Goal: Information Seeking & Learning: Learn about a topic

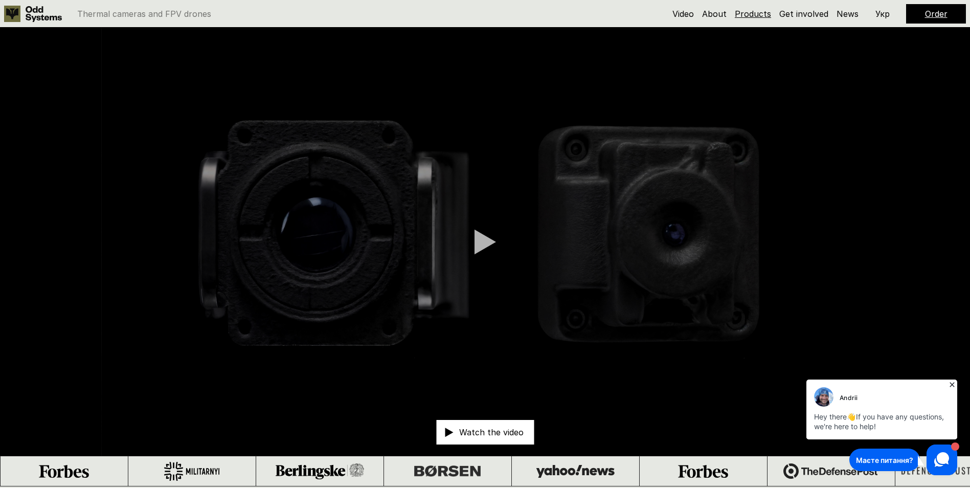
click at [751, 13] on link "Products" at bounding box center [753, 14] width 36 height 10
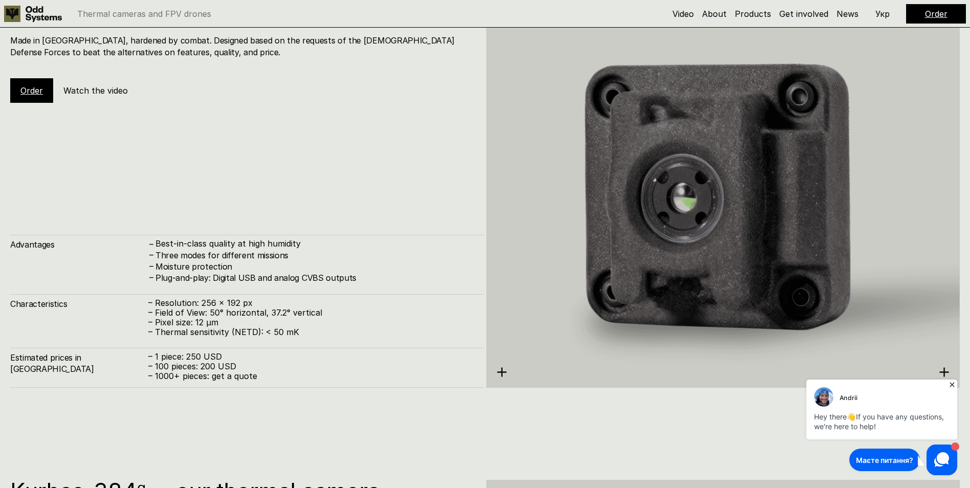
scroll to position [1510, 0]
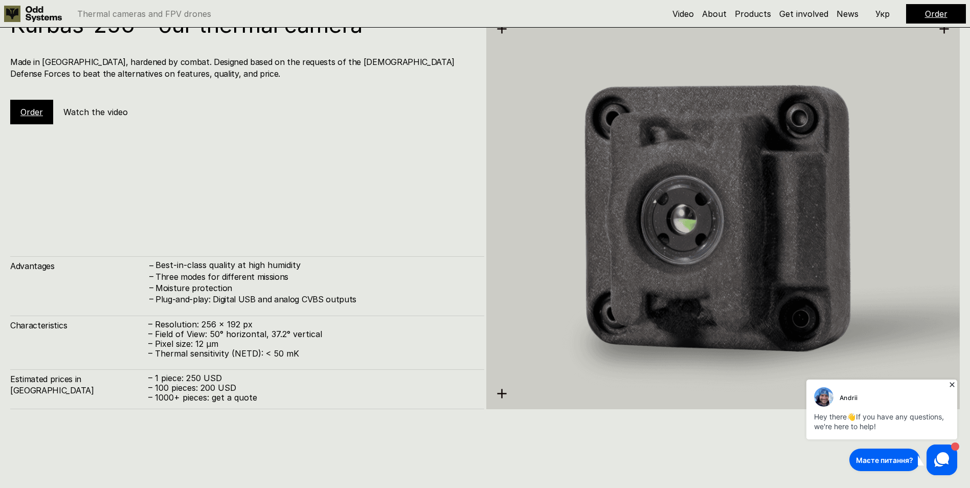
click at [509, 395] on img at bounding box center [723, 211] width 474 height 487
drag, startPoint x: 224, startPoint y: 376, endPoint x: 155, endPoint y: 377, distance: 68.5
click at [155, 377] on p "– 1 piece: 250 USD" at bounding box center [311, 378] width 326 height 10
drag, startPoint x: 155, startPoint y: 377, endPoint x: 244, endPoint y: 277, distance: 133.7
click at [244, 277] on h4 "Three modes for different missions" at bounding box center [314, 276] width 319 height 11
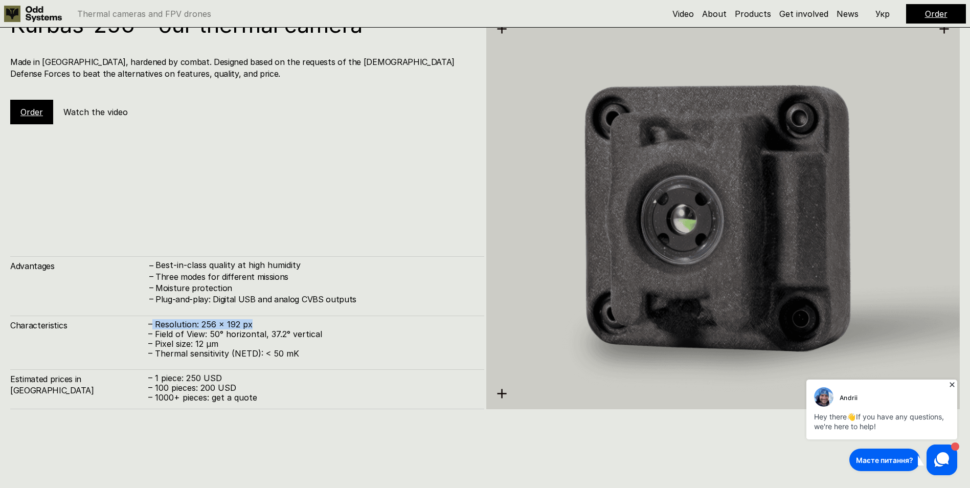
drag, startPoint x: 250, startPoint y: 325, endPoint x: 154, endPoint y: 326, distance: 95.6
click at [154, 326] on p "– Resolution: 256 x 192 px" at bounding box center [311, 325] width 326 height 10
click at [345, 322] on p "– Resolution: 256 x 192 px" at bounding box center [311, 325] width 326 height 10
click at [319, 341] on p "– Pixel size: 12 µm" at bounding box center [311, 344] width 326 height 10
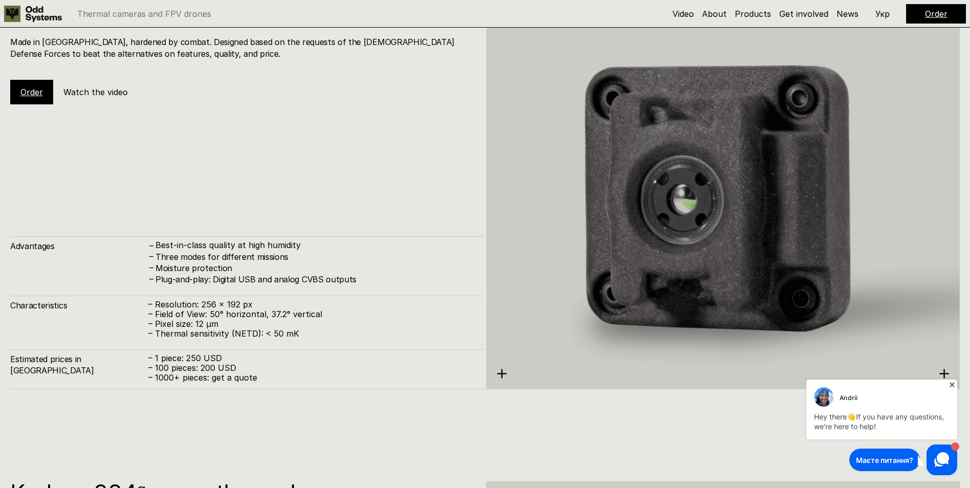
scroll to position [1408, 0]
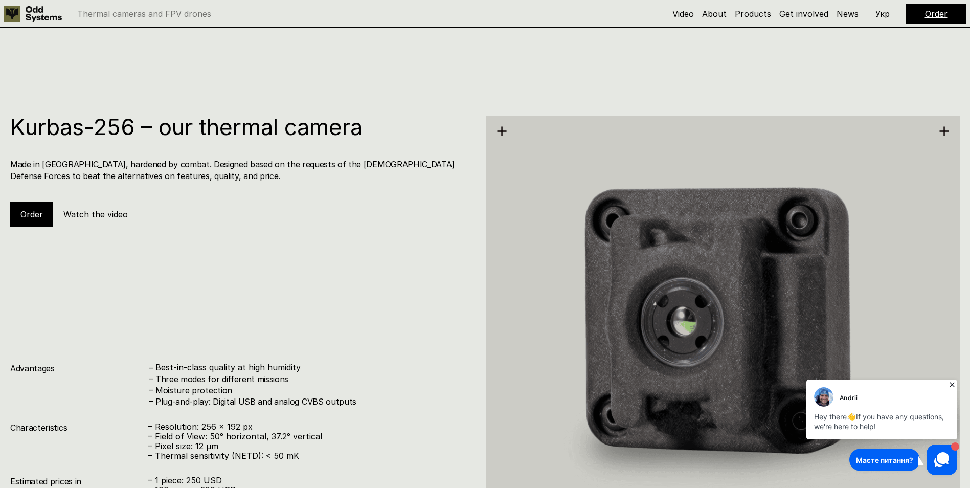
click at [76, 216] on h5 "Watch the video" at bounding box center [95, 214] width 64 height 11
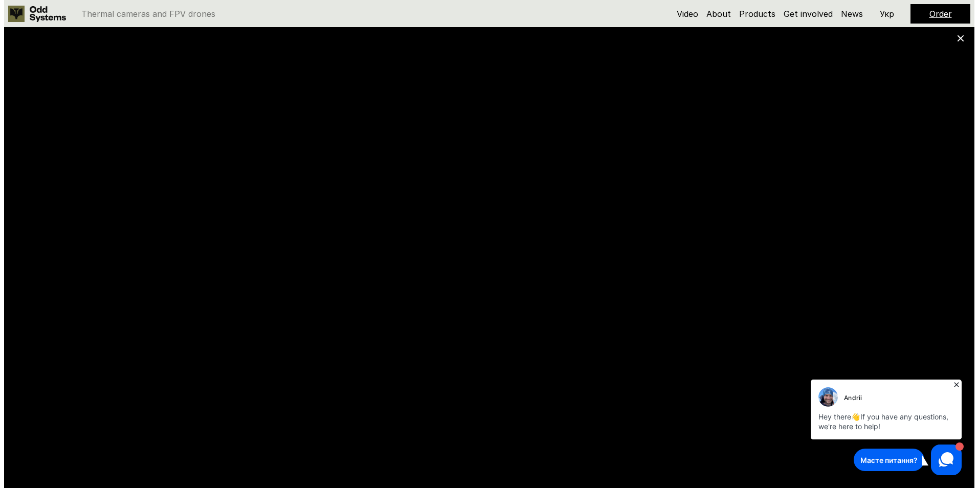
scroll to position [1405, 0]
